Goal: Task Accomplishment & Management: Complete application form

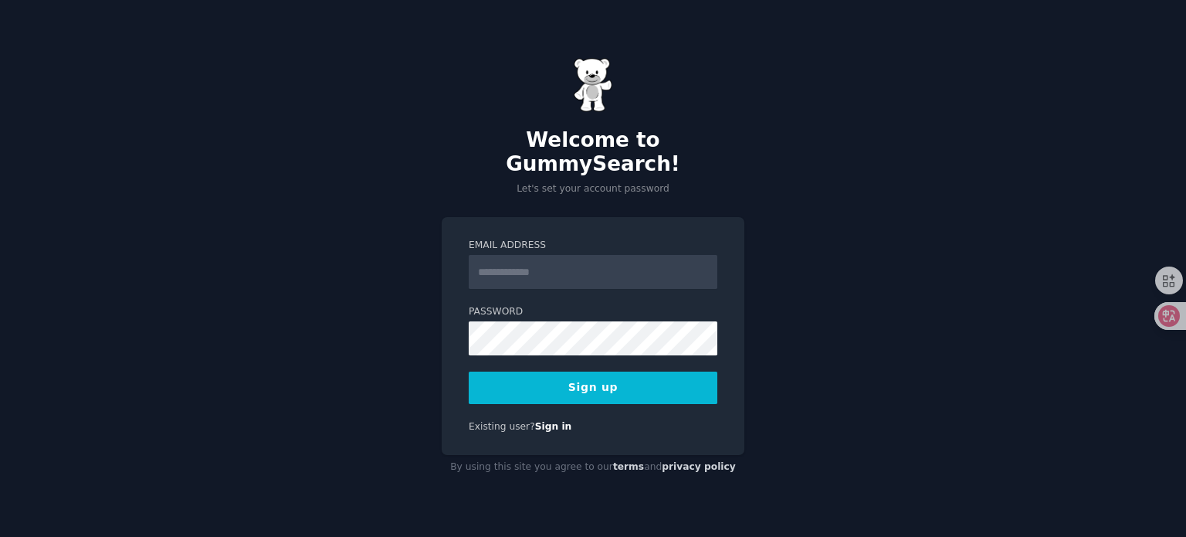
drag, startPoint x: 544, startPoint y: 265, endPoint x: 566, endPoint y: 263, distance: 22.5
click at [547, 264] on input "Email Address" at bounding box center [593, 272] width 249 height 34
type input "**********"
click at [641, 373] on button "Sign up" at bounding box center [593, 387] width 249 height 32
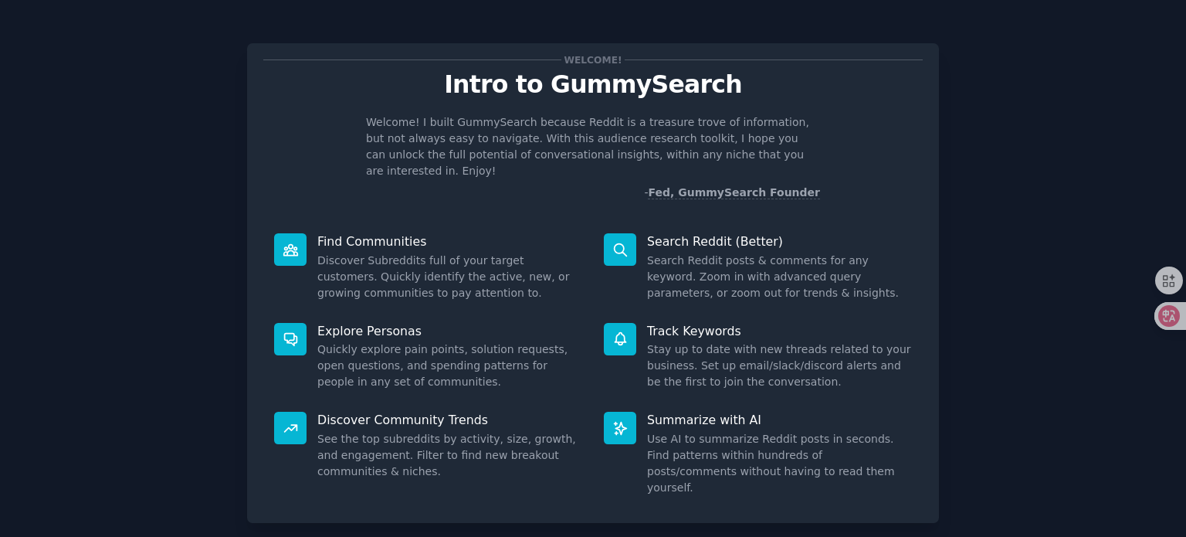
click at [1023, 259] on div "Welcome! Intro to GummySearch Welcome! I built GummySearch because Reddit is a …" at bounding box center [593, 319] width 1143 height 594
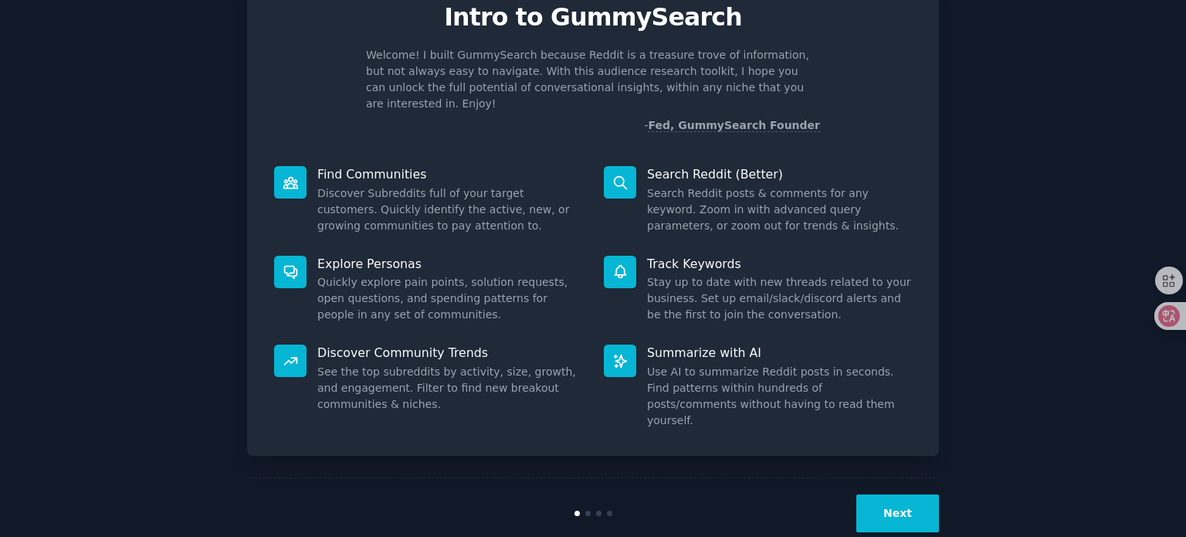
drag, startPoint x: 676, startPoint y: 258, endPoint x: 877, endPoint y: 391, distance: 241.8
click at [677, 274] on dd "Stay up to date with new threads related to your business. Set up email/slack/d…" at bounding box center [779, 298] width 265 height 49
click at [887, 494] on button "Next" at bounding box center [897, 513] width 83 height 38
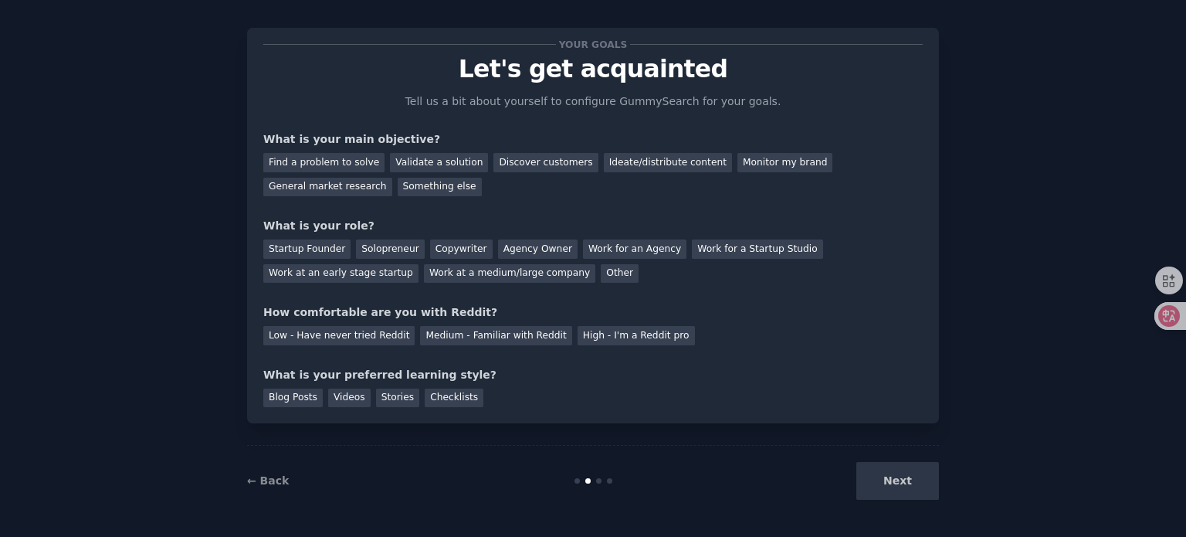
click at [888, 482] on div "Next" at bounding box center [823, 481] width 231 height 38
click at [889, 481] on div "Next" at bounding box center [823, 481] width 231 height 38
drag, startPoint x: 742, startPoint y: 391, endPoint x: 883, endPoint y: 469, distance: 161.4
click at [742, 392] on div "Blog Posts Videos Stories Checklists" at bounding box center [592, 395] width 659 height 25
click at [890, 472] on div "Next" at bounding box center [823, 481] width 231 height 38
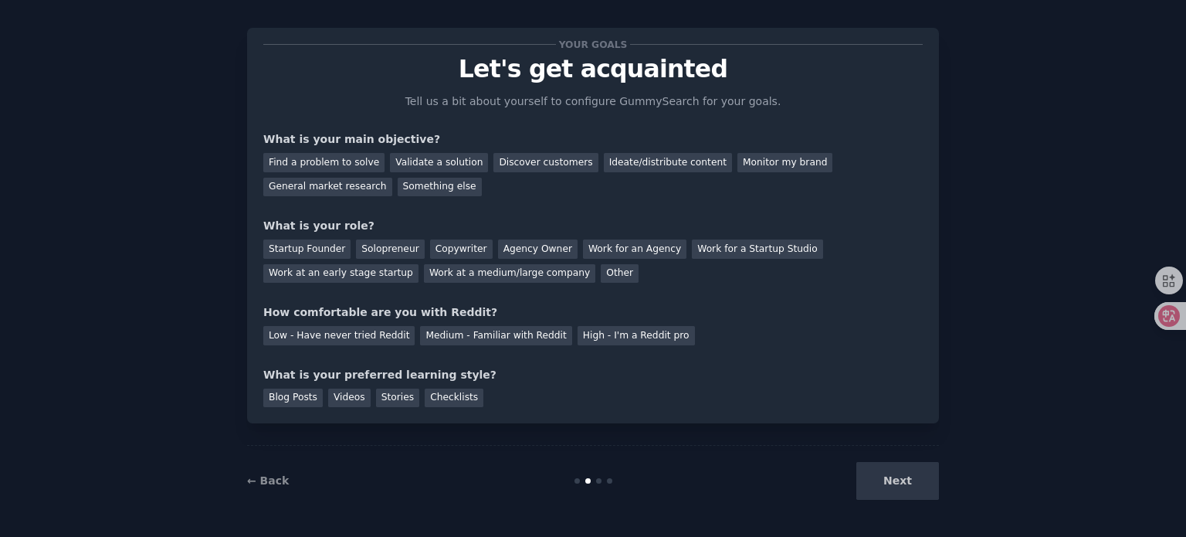
click at [599, 478] on div at bounding box center [593, 480] width 231 height 5
click at [598, 482] on div at bounding box center [593, 480] width 231 height 5
click at [618, 486] on div "← Back Next" at bounding box center [593, 480] width 692 height 71
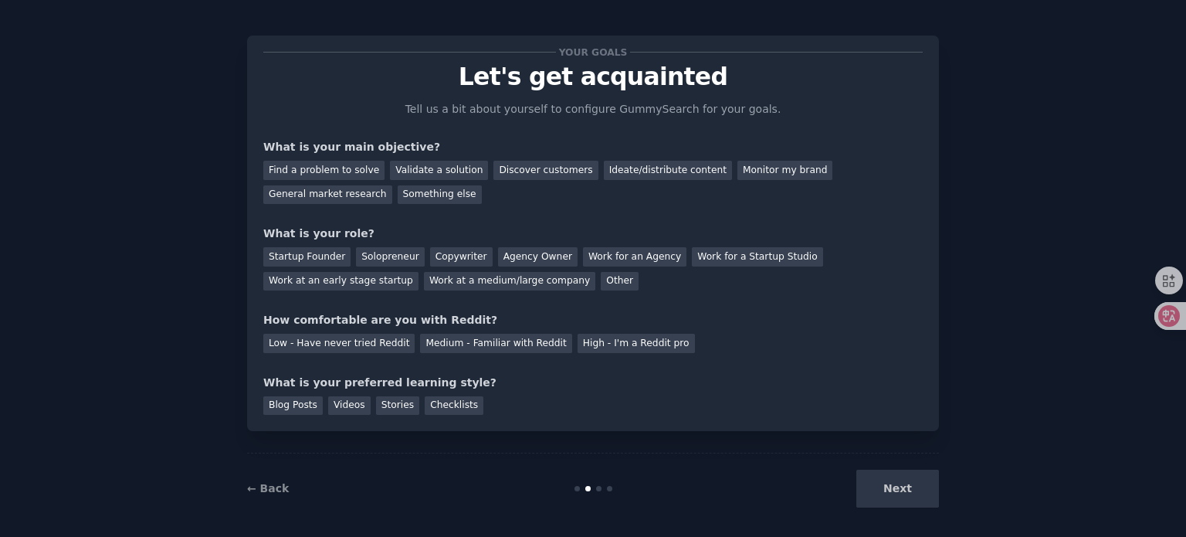
scroll to position [0, 0]
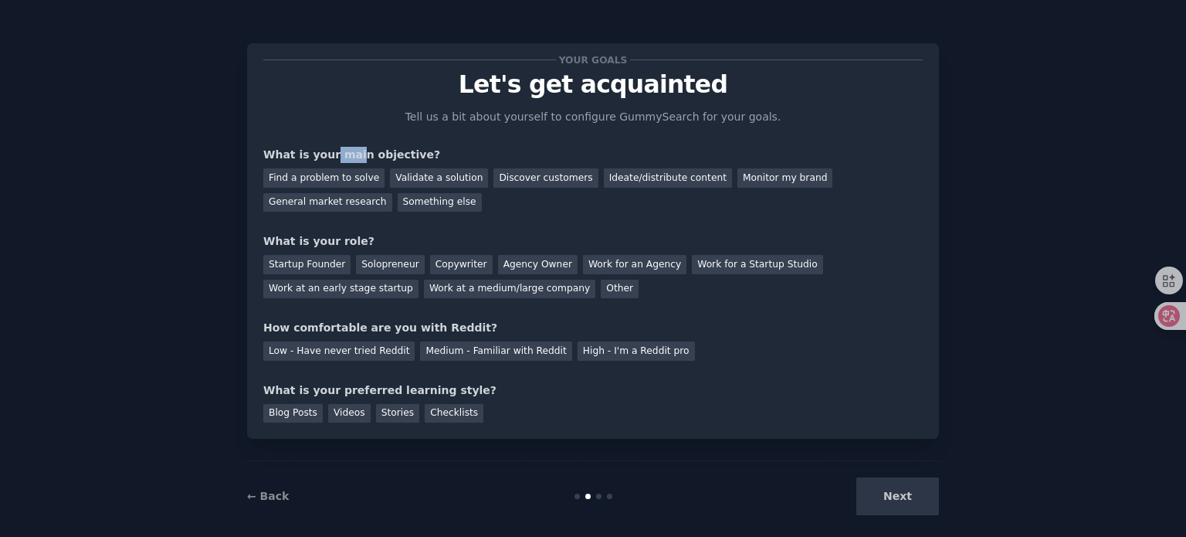
drag, startPoint x: 328, startPoint y: 137, endPoint x: 354, endPoint y: 151, distance: 29.7
click at [352, 151] on div "Your goals Let's get acquainted Tell us a bit about yourself to configure Gummy…" at bounding box center [592, 240] width 659 height 363
click at [492, 225] on div "Your goals Let's get acquainted Tell us a bit about yourself to configure Gummy…" at bounding box center [592, 240] width 659 height 363
click at [422, 179] on div "Validate a solution" at bounding box center [439, 177] width 98 height 19
click at [521, 180] on div "Discover customers" at bounding box center [545, 177] width 104 height 19
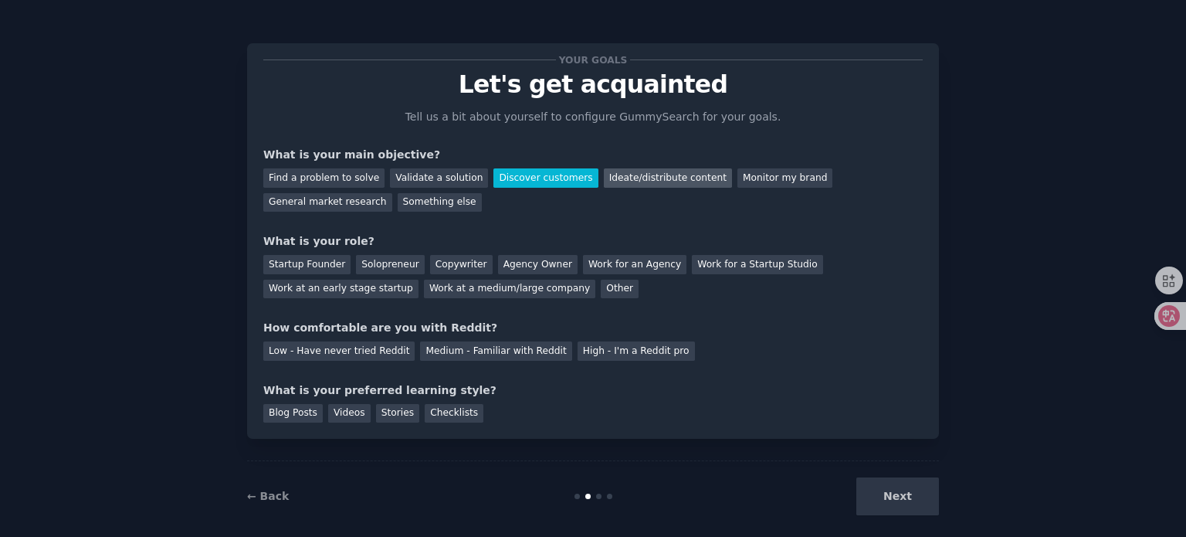
click at [613, 186] on div "Ideate/distribute content" at bounding box center [668, 177] width 128 height 19
click at [551, 200] on div "Find a problem to solve Validate a solution Discover customers Ideate/distribut…" at bounding box center [592, 187] width 659 height 49
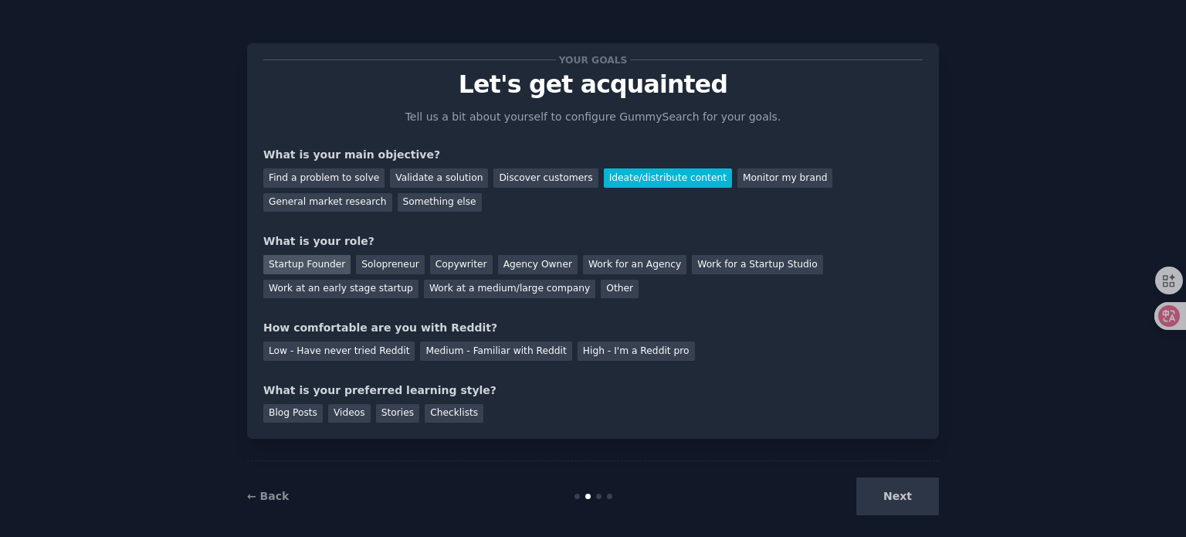
click at [315, 264] on div "Startup Founder" at bounding box center [306, 264] width 87 height 19
click at [535, 229] on div "Your goals Let's get acquainted Tell us a bit about yourself to configure Gummy…" at bounding box center [592, 240] width 659 height 363
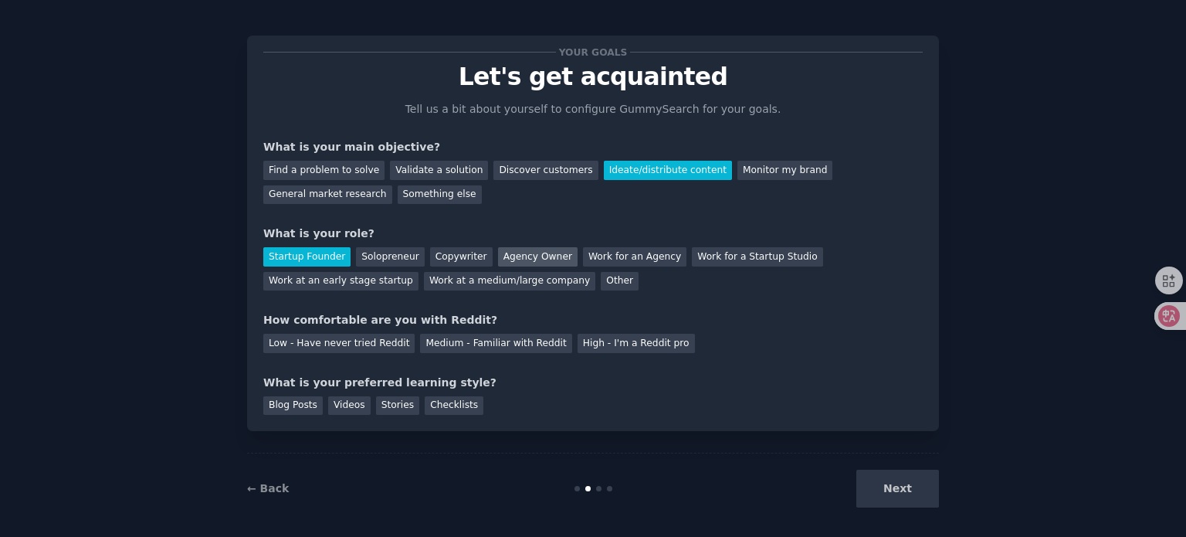
scroll to position [15, 0]
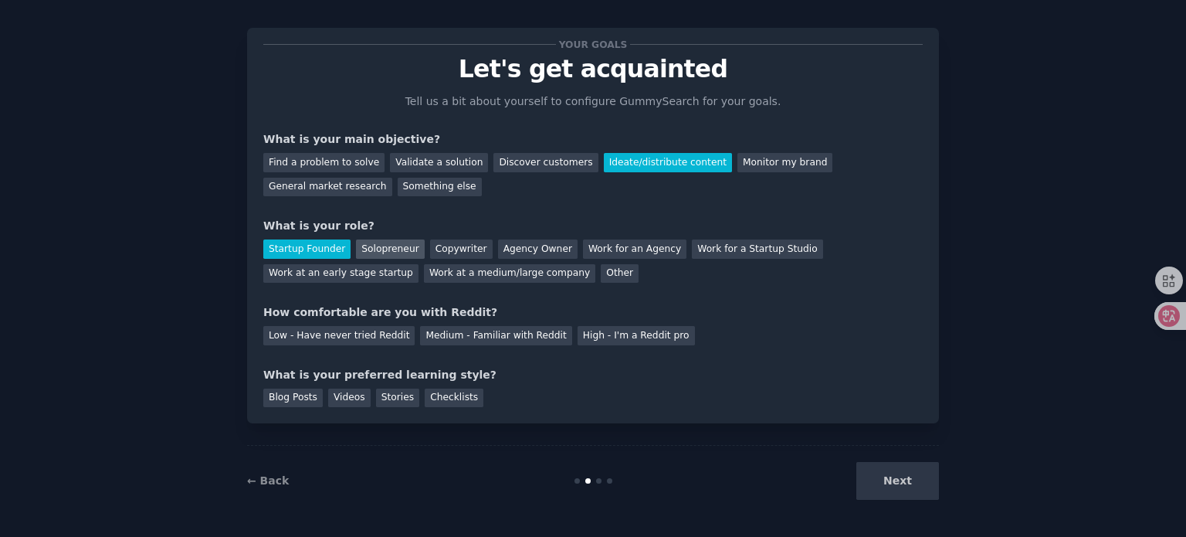
click at [368, 248] on div "Solopreneur" at bounding box center [390, 248] width 68 height 19
click at [308, 250] on div "Startup Founder" at bounding box center [306, 248] width 87 height 19
click at [346, 337] on div "Low - Have never tried Reddit" at bounding box center [338, 335] width 151 height 19
click at [343, 400] on div "Videos" at bounding box center [349, 397] width 42 height 19
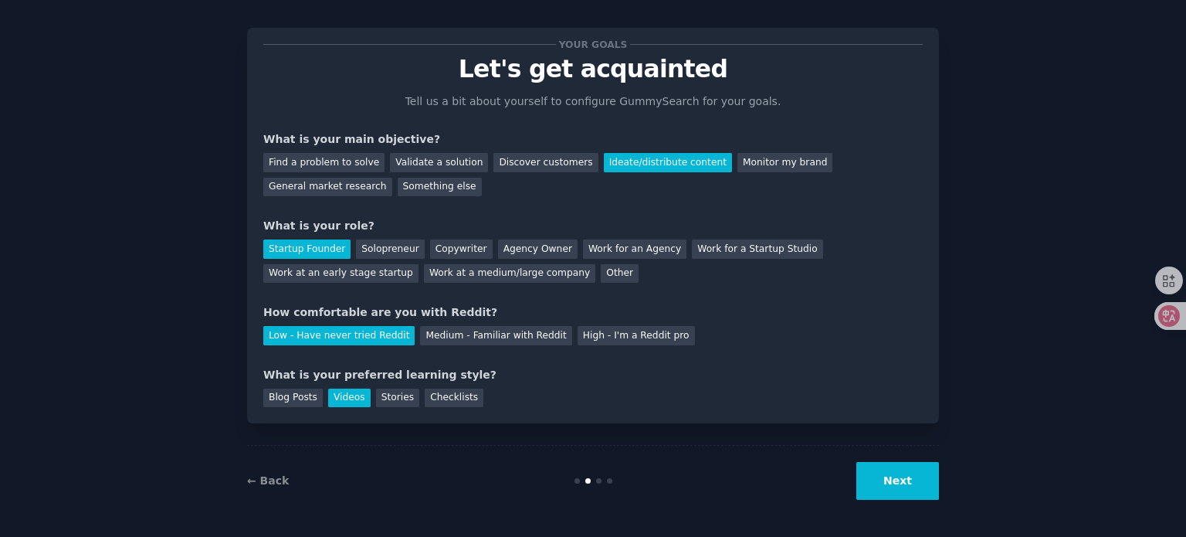
click at [880, 478] on button "Next" at bounding box center [897, 481] width 83 height 38
